Goal: Task Accomplishment & Management: Manage account settings

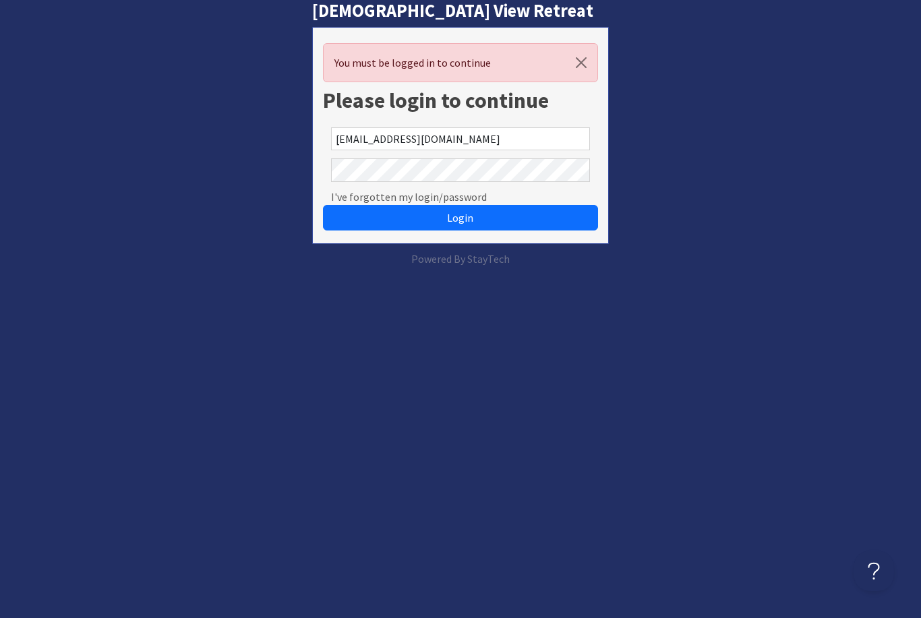
click at [59, 95] on div "[DEMOGRAPHIC_DATA] View Retreat You must be logged in to continue Please login …" at bounding box center [460, 133] width 937 height 267
click at [376, 189] on link "I've forgotten my login/password" at bounding box center [409, 197] width 156 height 16
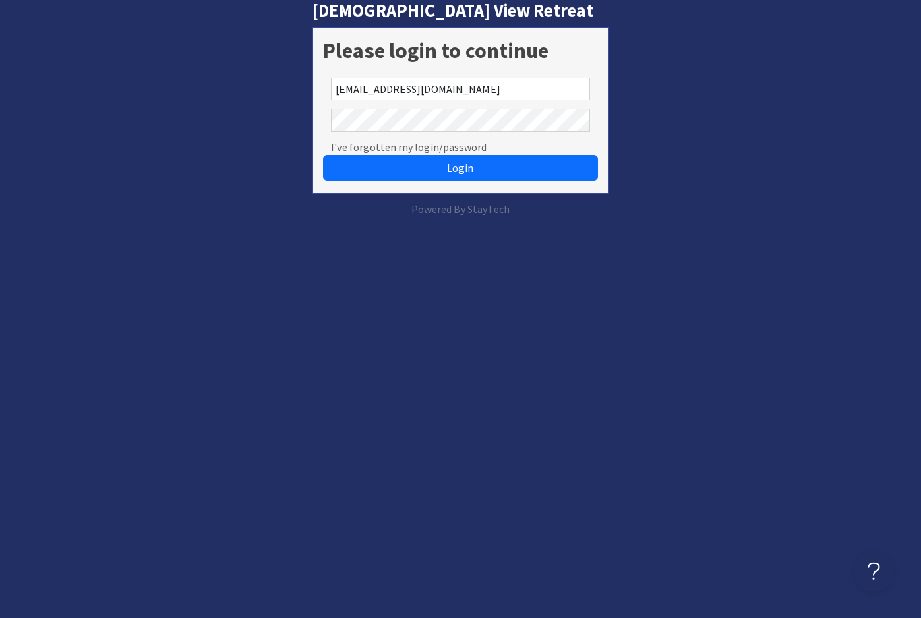
click at [410, 173] on button "Login" at bounding box center [460, 168] width 274 height 26
click at [467, 169] on span "Login" at bounding box center [460, 167] width 26 height 13
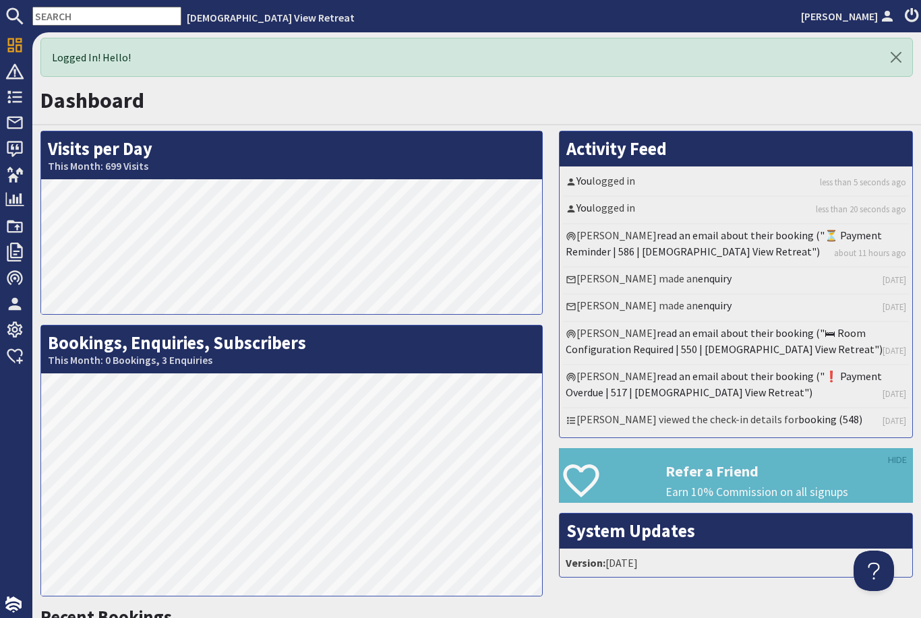
click at [14, 102] on use at bounding box center [14, 97] width 15 height 13
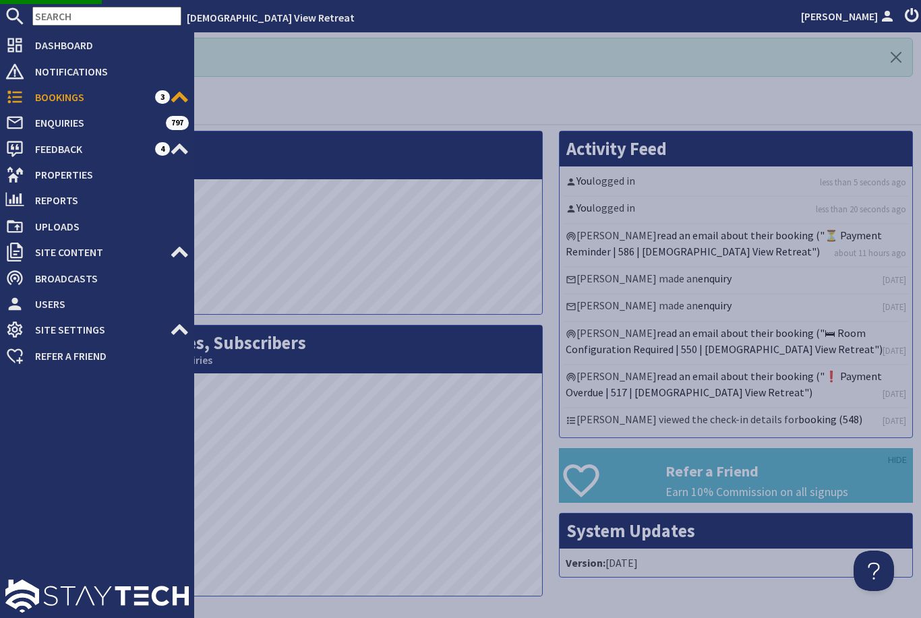
click at [66, 107] on span "Bookings" at bounding box center [89, 97] width 131 height 22
click at [59, 94] on span "Bookings" at bounding box center [89, 97] width 131 height 22
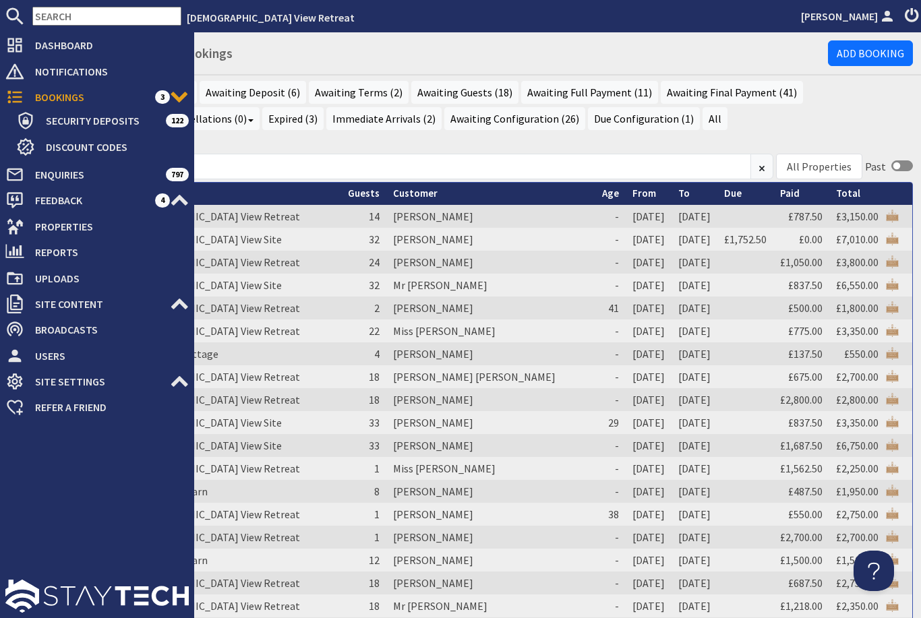
click at [326, 119] on link "Immediate Arrivals (2)" at bounding box center [383, 118] width 115 height 23
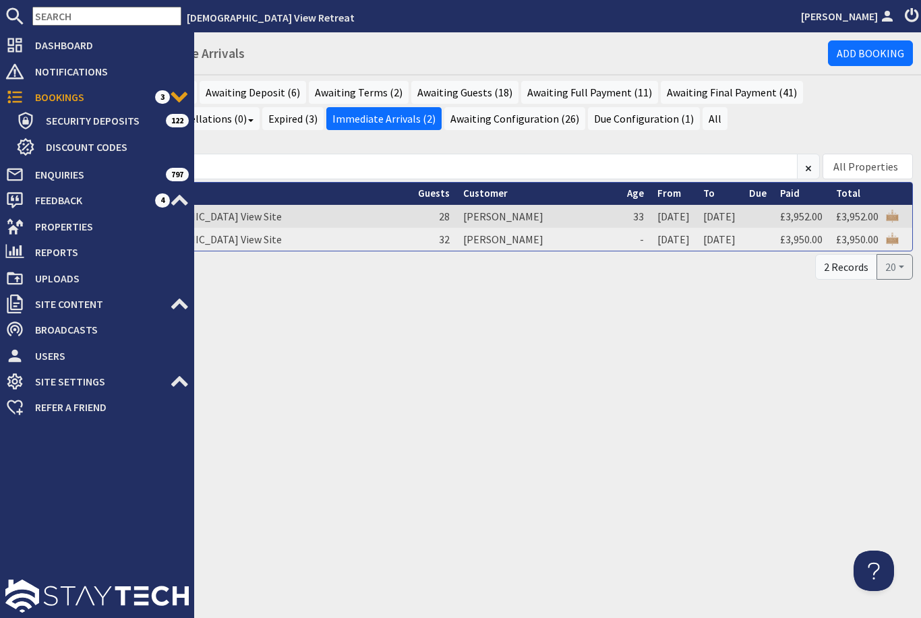
click at [456, 240] on td "[PERSON_NAME]" at bounding box center [538, 239] width 164 height 23
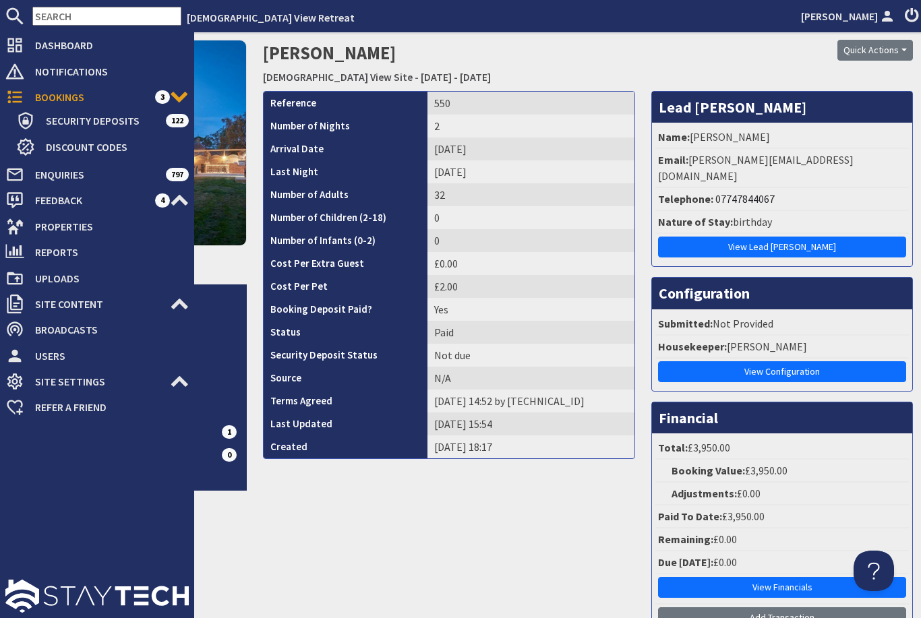
scroll to position [43, 0]
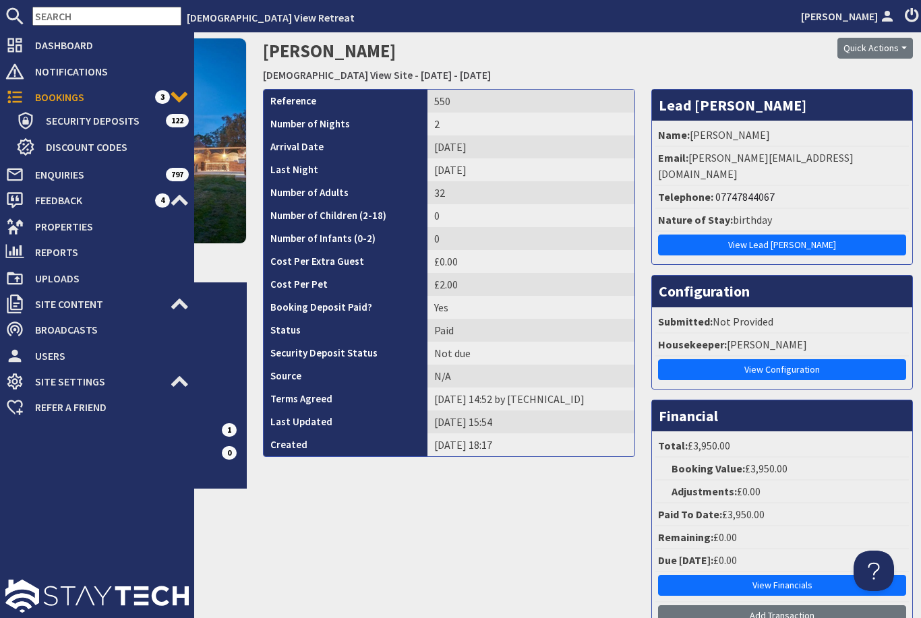
click at [225, 400] on link "Configuration" at bounding box center [143, 408] width 206 height 23
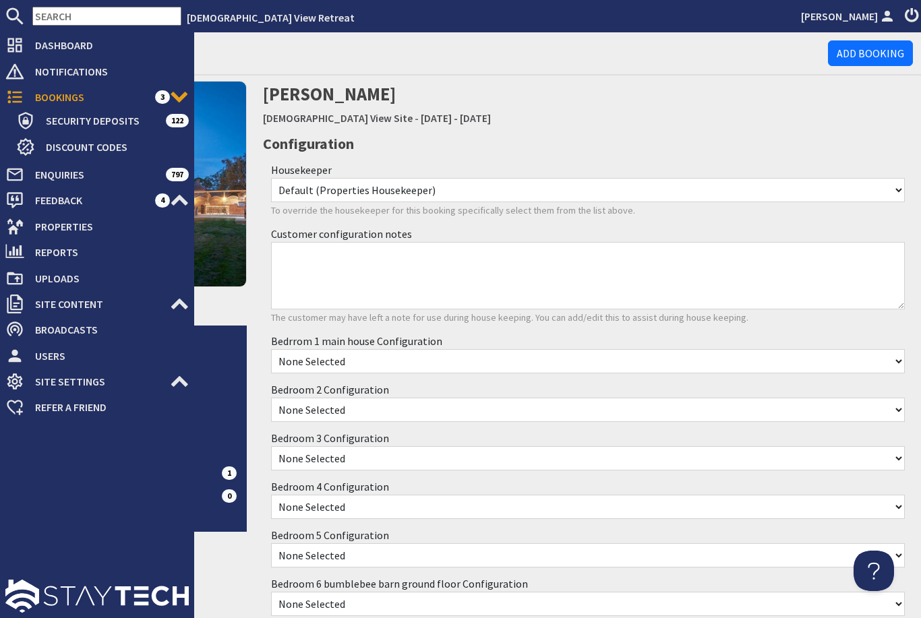
click at [890, 355] on select "None Selected 3 x single or 1 superking and 1 x single" at bounding box center [588, 361] width 634 height 24
